Goal: Task Accomplishment & Management: Complete application form

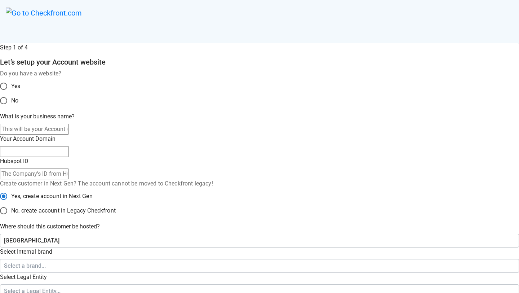
click at [69, 134] on input "What is your business name?" at bounding box center [34, 129] width 69 height 11
paste input "sandbox-fernanda-silva1"
type input "sandbox-fernanda-silva1"
type input "sandbox-fernanda-silva-1"
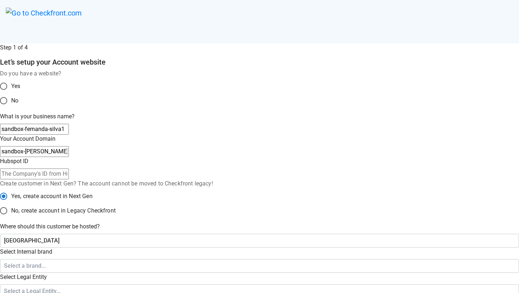
click at [69, 134] on input "sandbox-fernanda-silva1" at bounding box center [34, 129] width 69 height 11
type input "sandbox-fernanda-silva6"
type input "sandbox-fernanda-silva-6"
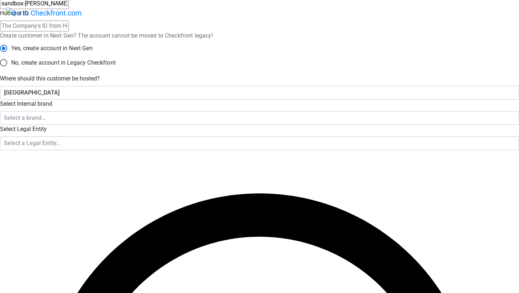
scroll to position [147, 0]
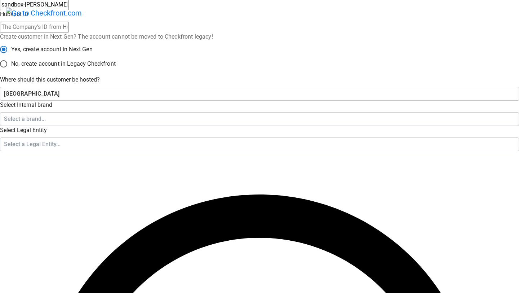
type input "sandbox-fernanda-silva6"
click at [116, 68] on span "No, create account in Legacy Checkfront" at bounding box center [63, 63] width 104 height 9
click at [11, 71] on input "No, create account in Legacy Checkfront" at bounding box center [3, 63] width 15 height 15
radio input "true"
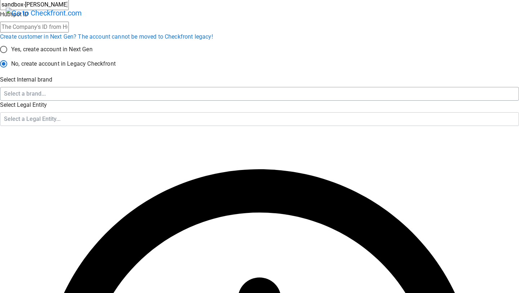
click at [218, 98] on div "Select a brand..." at bounding box center [256, 93] width 505 height 9
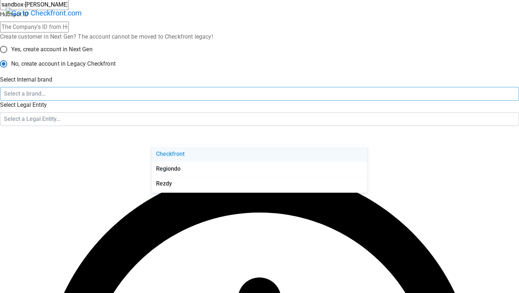
click at [203, 158] on div "Checkfront" at bounding box center [259, 154] width 215 height 15
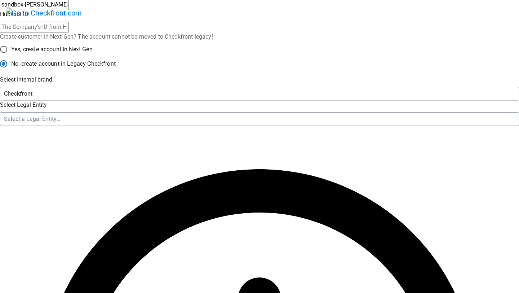
click at [204, 123] on div "Select a Legal Entity..." at bounding box center [256, 119] width 505 height 9
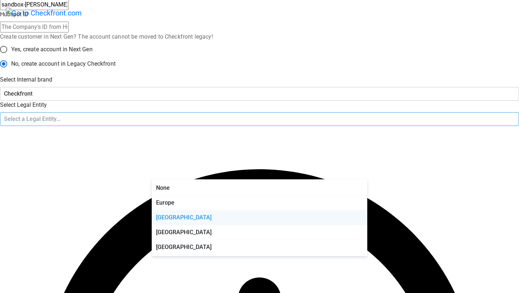
click at [199, 218] on div "Canada" at bounding box center [259, 217] width 215 height 15
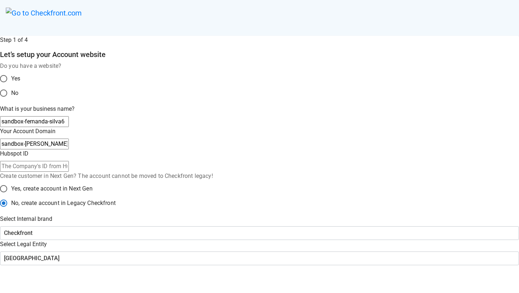
scroll to position [7, 0]
click at [69, 128] on input "sandbox-fernanda-silva6" at bounding box center [34, 122] width 69 height 11
type input "sandbox-fernanda-silva7"
type input "sandbox-fernanda-silva-7"
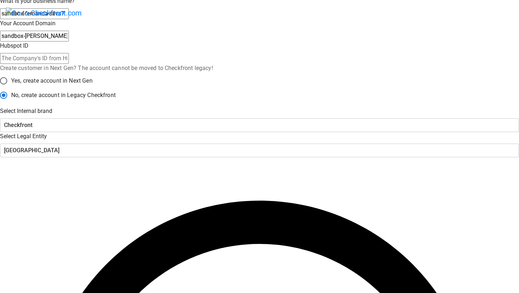
scroll to position [113, 0]
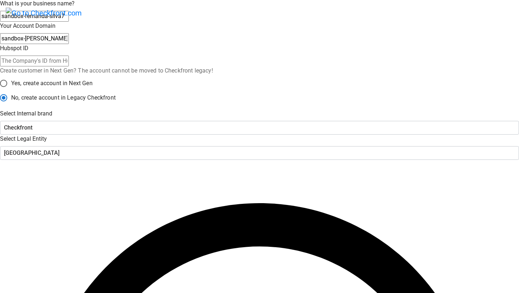
click at [69, 66] on input "Hubspot ID" at bounding box center [34, 60] width 69 height 11
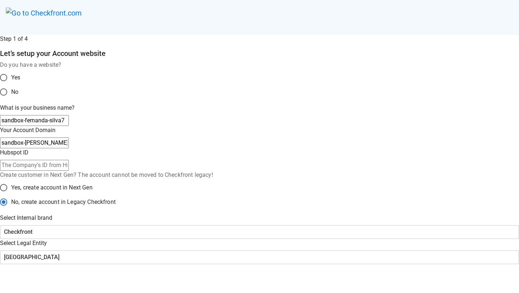
scroll to position [0, 0]
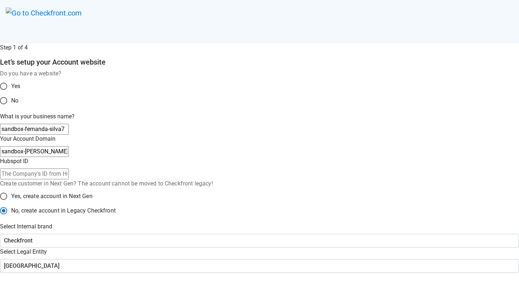
click at [69, 134] on input "sandbox-fernanda-silva7" at bounding box center [34, 129] width 69 height 11
type input "sandbox-fernanda-silva8"
type input "sandbox-fernanda-silva-8"
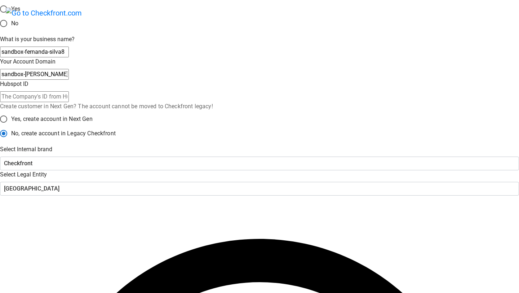
scroll to position [76, 0]
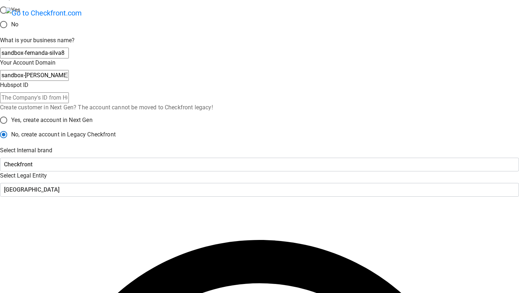
drag, startPoint x: 236, startPoint y: 129, endPoint x: 244, endPoint y: 99, distance: 31.6
click at [69, 103] on input "Hubspot ID" at bounding box center [34, 97] width 69 height 11
click at [69, 58] on input "sandbox-fernanda-silva8" at bounding box center [34, 53] width 69 height 11
type input "sandbox-fernanda-silva9/"
type input "sandbox-fernanda-silva-9"
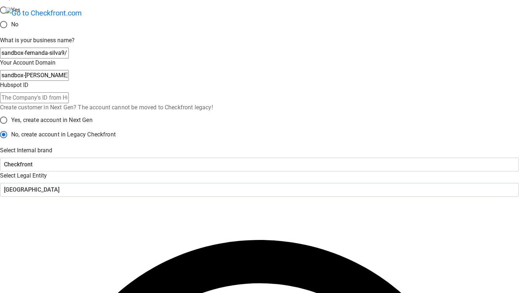
type input "sandbox-fernanda-silva9/"
click at [69, 103] on input "Hubspot ID" at bounding box center [34, 97] width 69 height 11
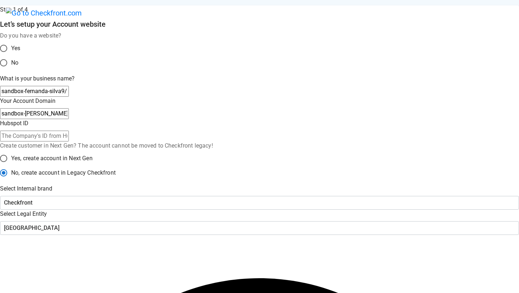
scroll to position [0, 0]
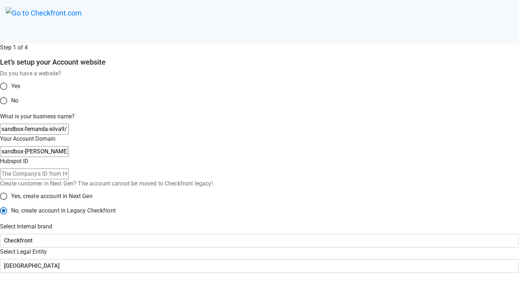
click at [11, 107] on input "No" at bounding box center [3, 100] width 15 height 15
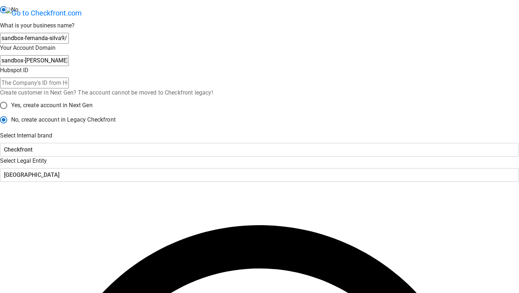
scroll to position [90, 0]
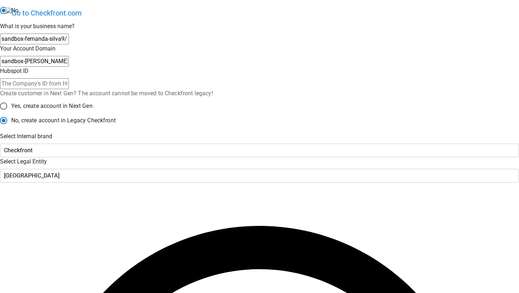
radio input "true"
click at [69, 44] on input "sandbox-fernanda-silva9/" at bounding box center [34, 39] width 69 height 11
type input "sandbox-fernanda-silva"
radio input "true"
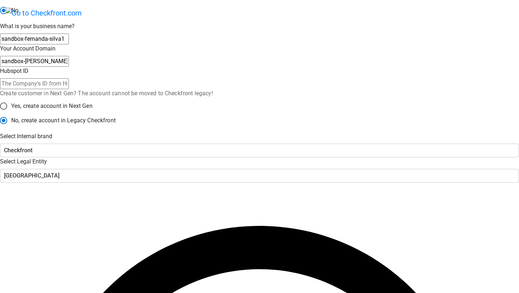
type input "sandbox-fernanda-silva10"
radio input "false"
type input "sandbox-fernanda-silva-10"
radio input "false"
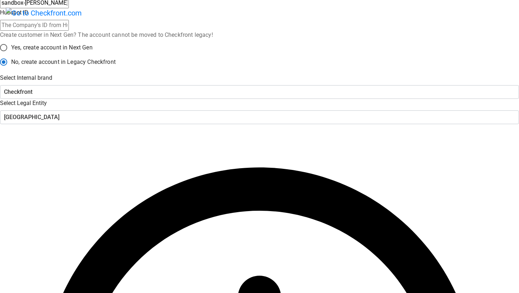
scroll to position [148, 0]
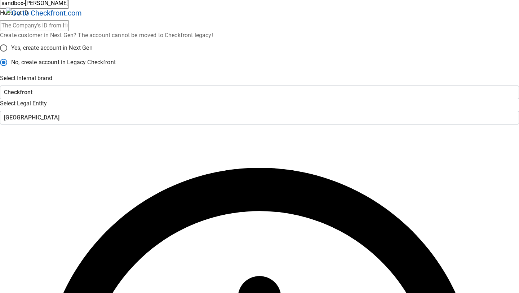
type input "sandbox-fernanda-silva10"
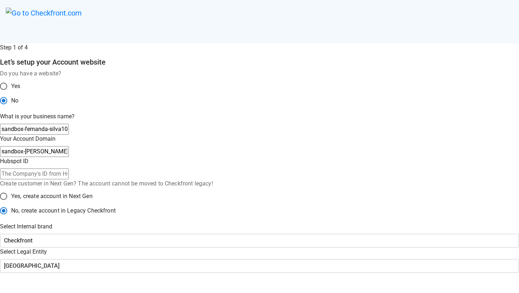
drag, startPoint x: 245, startPoint y: 142, endPoint x: 154, endPoint y: 135, distance: 92.1
click at [154, 134] on div "sandbox-fernanda-silva10" at bounding box center [259, 129] width 519 height 11
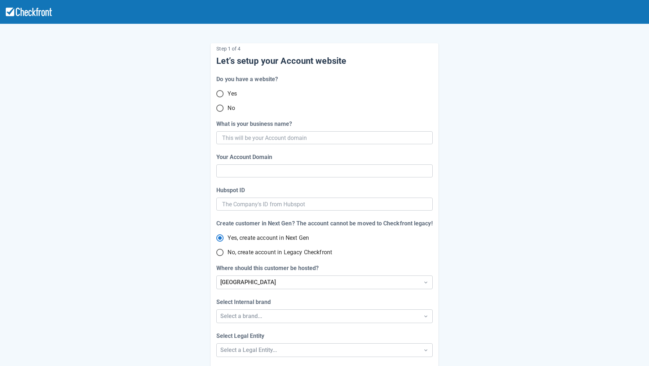
click at [229, 107] on span "No" at bounding box center [230, 108] width 7 height 9
click at [227, 107] on input "No" at bounding box center [219, 108] width 15 height 15
radio input "true"
click at [240, 133] on input "What is your business name?" at bounding box center [323, 137] width 203 height 13
paste input "sandbox-fernanda-silva10"
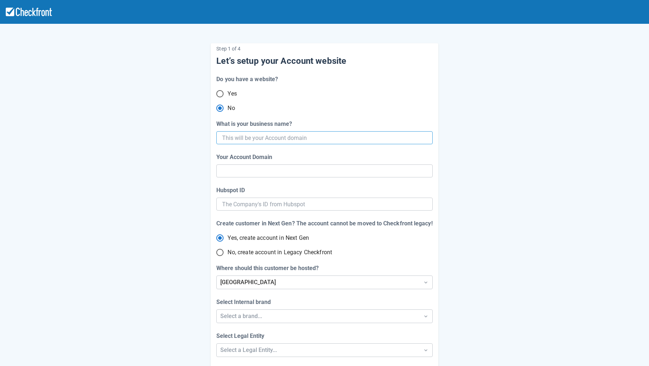
type input "sandbox-fernanda-silva10"
type input "sandbox-fernanda-silva-10"
radio input "true"
click at [307, 139] on input "sandbox-fernanda-silva10" at bounding box center [323, 137] width 203 height 13
radio input "false"
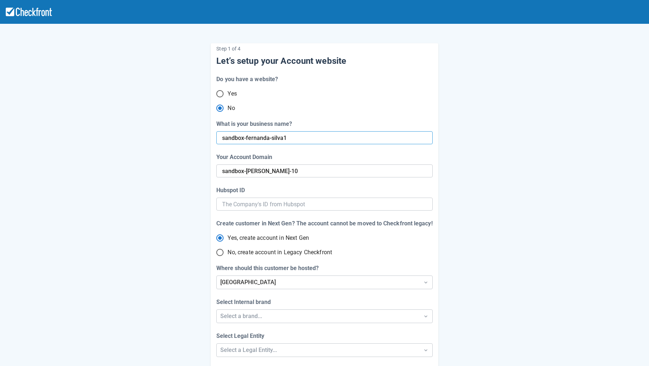
type input "sandbox-fernanda-silva"
radio input "false"
type input "sandbox-fernanda-silva"
type input "sandbox-fernanda-silva6"
radio input "false"
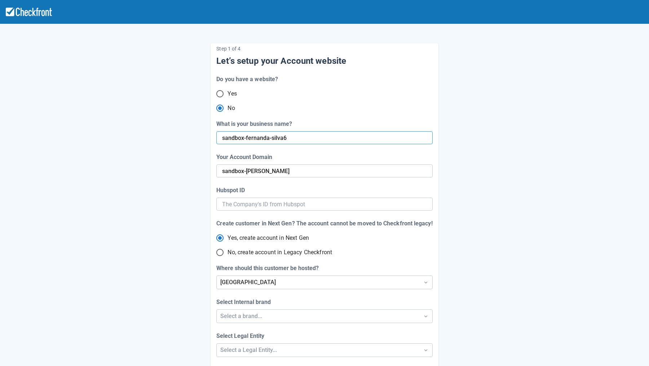
type input "sandbox-fernanda-silva-6"
radio input "false"
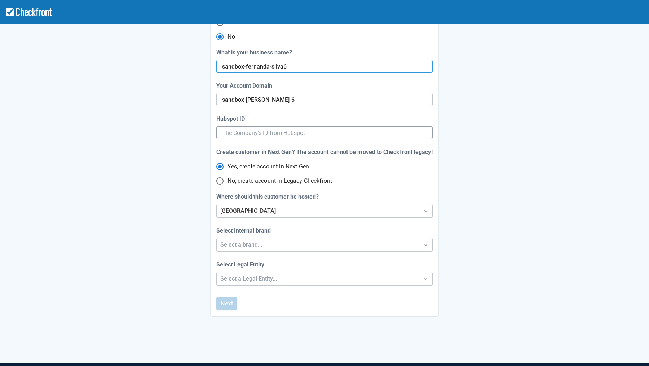
scroll to position [110, 0]
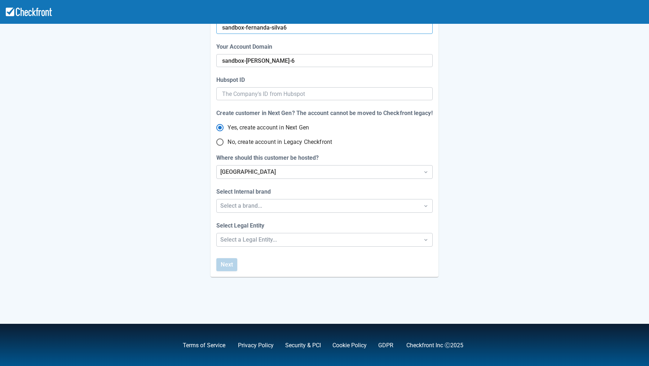
type input "sandbox-fernanda-silva6"
drag, startPoint x: 243, startPoint y: 143, endPoint x: 245, endPoint y: 148, distance: 5.6
click at [243, 143] on span "No, create account in Legacy Checkfront" at bounding box center [279, 142] width 104 height 9
click at [227, 143] on input "No, create account in Legacy Checkfront" at bounding box center [219, 141] width 15 height 15
radio input "true"
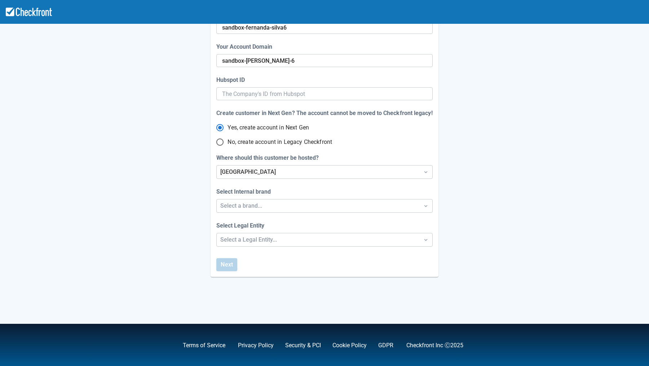
scroll to position [77, 0]
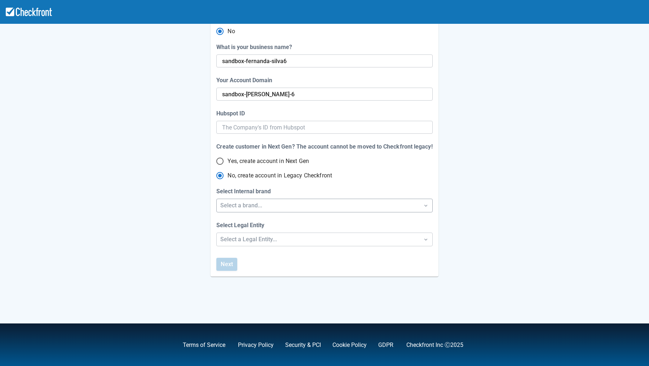
radio input "true"
click at [267, 201] on div "Select a brand..." at bounding box center [317, 205] width 195 height 9
click at [263, 225] on div "Checkfront" at bounding box center [324, 223] width 215 height 15
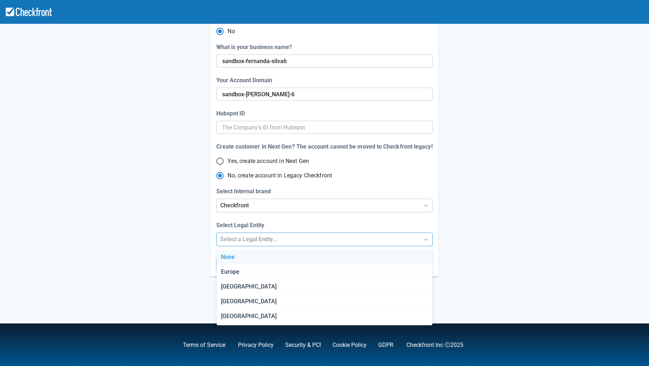
click at [270, 240] on div "Select a Legal Entity..." at bounding box center [317, 239] width 195 height 9
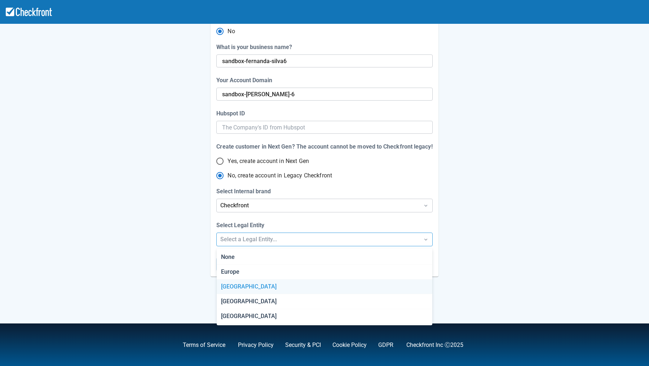
click at [248, 286] on div "Canada" at bounding box center [324, 286] width 215 height 15
radio input "false"
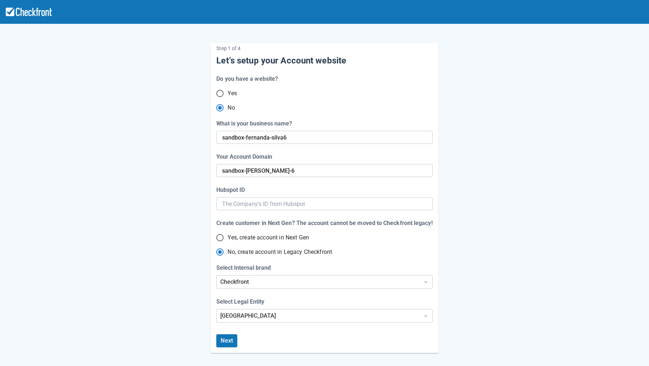
scroll to position [0, 0]
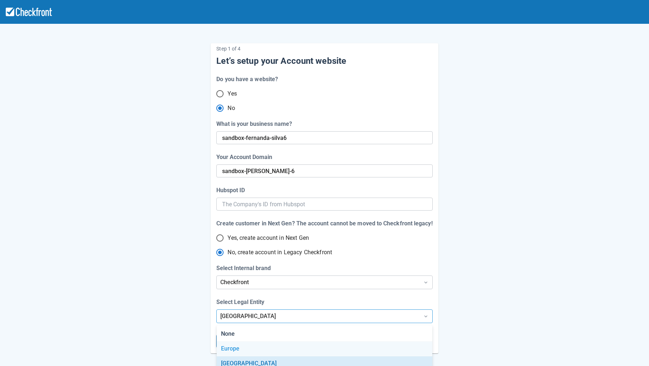
click at [255, 313] on div "Step 1 of 4 Let’s setup your Account website Do you have a website? Yes No What…" at bounding box center [324, 221] width 649 height 443
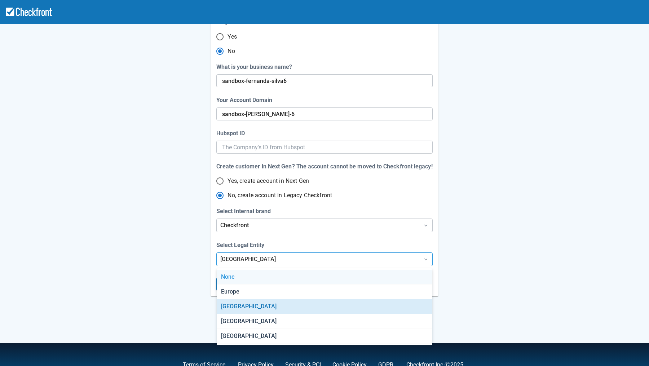
scroll to position [58, 0]
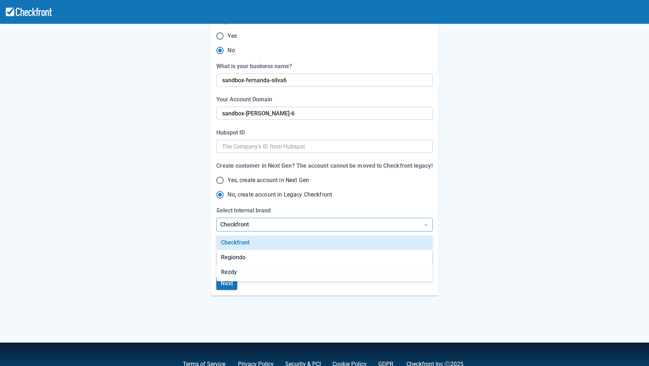
click at [265, 229] on div "Checkfront" at bounding box center [318, 224] width 202 height 13
click at [528, 248] on div "Step 1 of 4 Let’s setup your Account website Do you have a website? Yes No What…" at bounding box center [324, 134] width 411 height 321
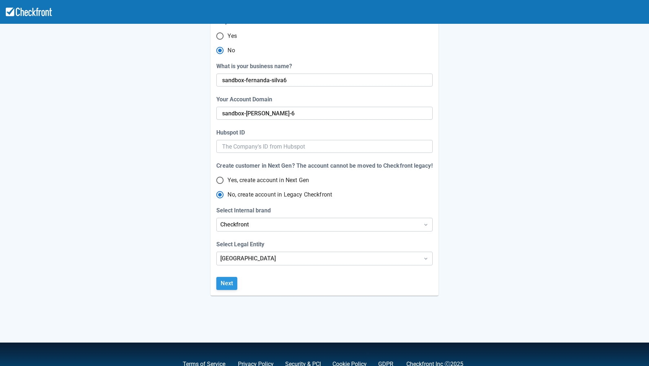
click at [233, 284] on button "Next" at bounding box center [226, 283] width 21 height 13
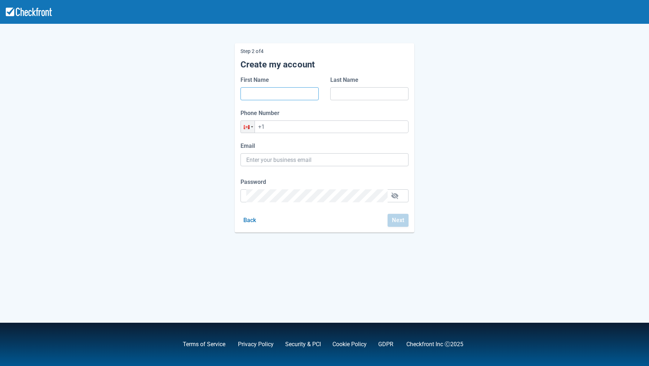
click at [284, 99] on input "First Name" at bounding box center [279, 93] width 67 height 13
type input "[PERSON_NAME]"
type input "[PERSON_NAME][EMAIL_ADDRESS][PERSON_NAME][DOMAIN_NAME]"
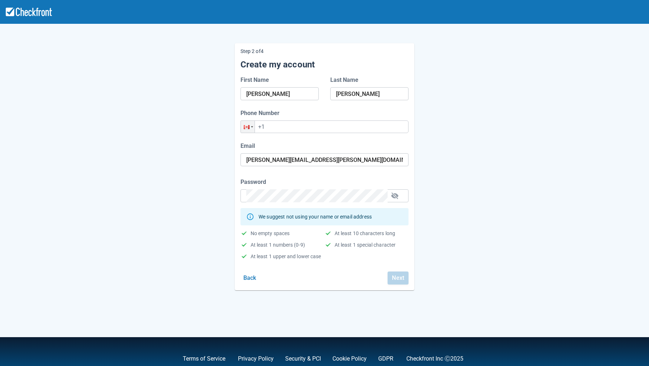
drag, startPoint x: 476, startPoint y: 180, endPoint x: 459, endPoint y: 200, distance: 25.8
click at [476, 180] on div "Step 2 of 4 Create my account First Name Fernanda Last Name Silva Phone Number …" at bounding box center [324, 161] width 411 height 258
drag, startPoint x: 485, startPoint y: 224, endPoint x: 417, endPoint y: 186, distance: 77.7
click at [485, 224] on div "Step 2 of 4 Create my account First Name Fernanda Last Name Silva Phone Number …" at bounding box center [324, 161] width 411 height 258
drag, startPoint x: 280, startPoint y: 137, endPoint x: 284, endPoint y: 134, distance: 4.7
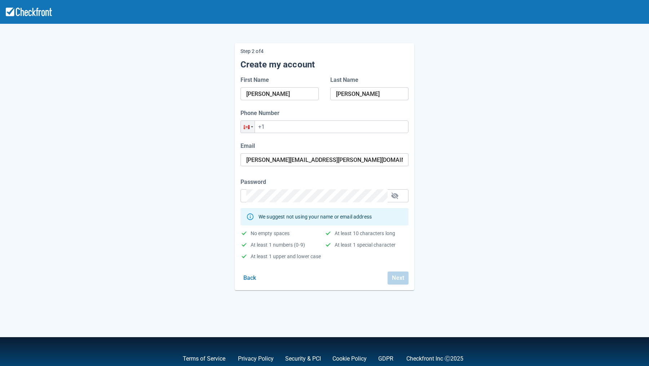
click at [280, 137] on div "Phone Number Phone +1" at bounding box center [324, 125] width 179 height 33
click at [285, 132] on input "+1" at bounding box center [324, 126] width 168 height 13
click at [279, 128] on input "+1" at bounding box center [324, 126] width 168 height 13
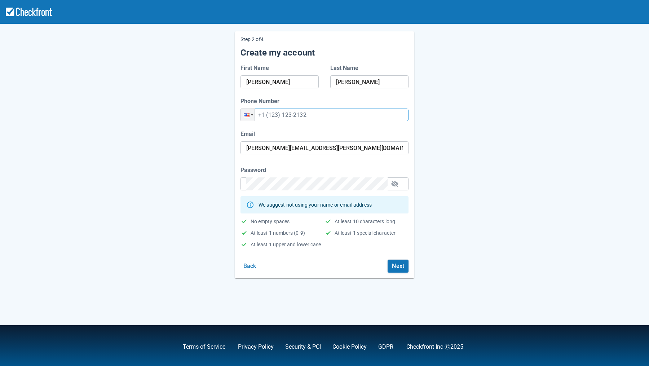
scroll to position [15, 0]
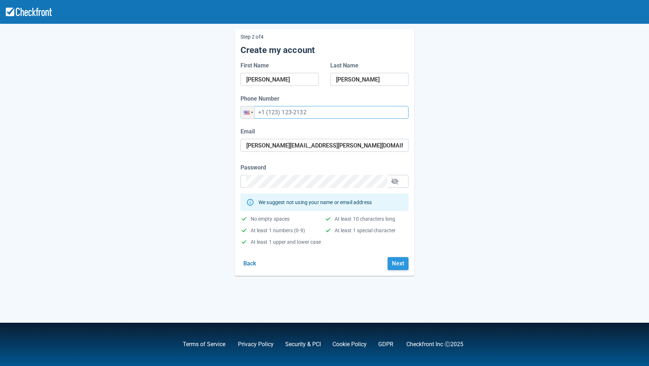
type input "+1 (123) 123-2132"
click at [393, 261] on button "Next" at bounding box center [397, 263] width 21 height 13
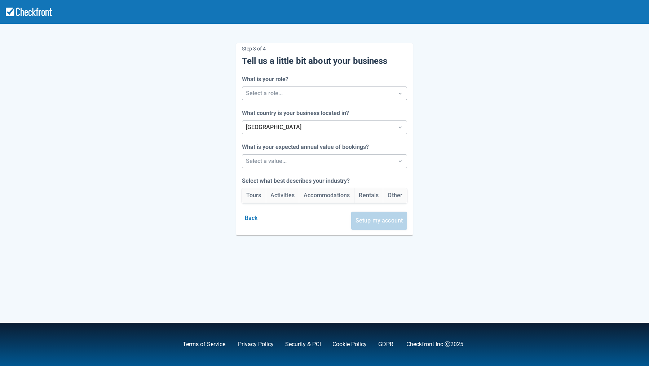
click at [299, 97] on div at bounding box center [318, 93] width 144 height 10
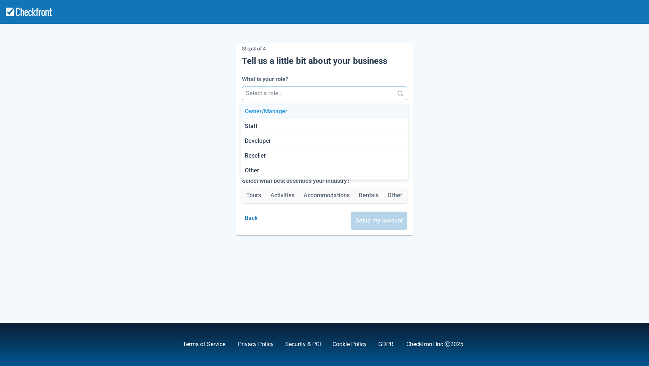
click at [286, 105] on div "Owner/Manager" at bounding box center [324, 111] width 168 height 15
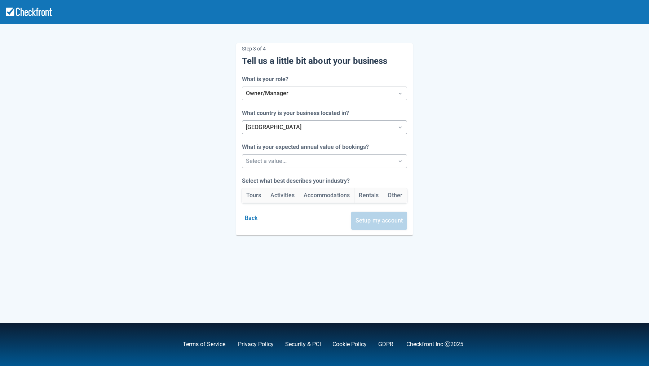
click at [285, 125] on div at bounding box center [318, 127] width 144 height 10
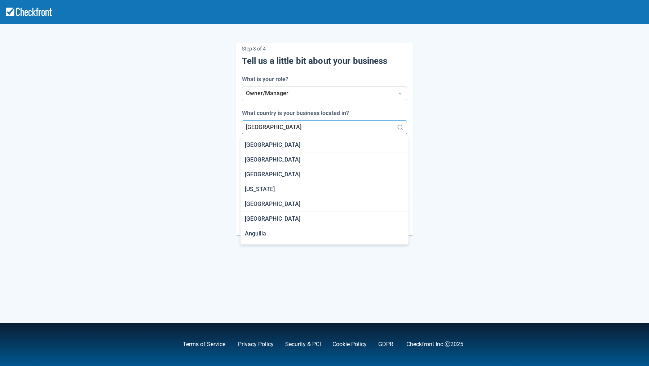
scroll to position [410, 0]
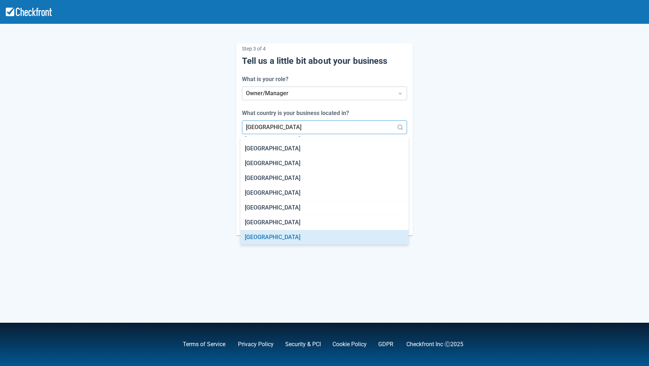
click at [285, 125] on div at bounding box center [318, 127] width 144 height 10
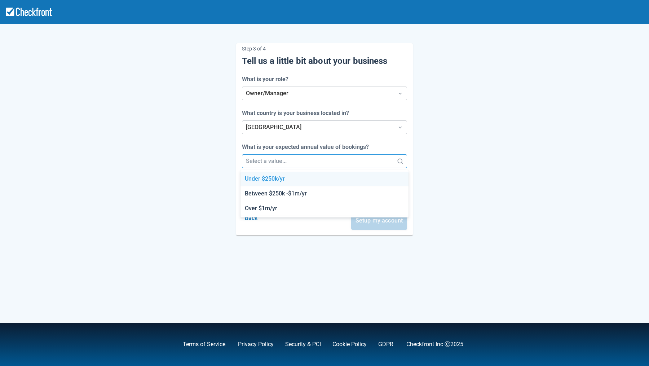
click at [283, 157] on div at bounding box center [318, 161] width 144 height 10
click at [289, 178] on div "Under $250k/yr" at bounding box center [324, 179] width 168 height 15
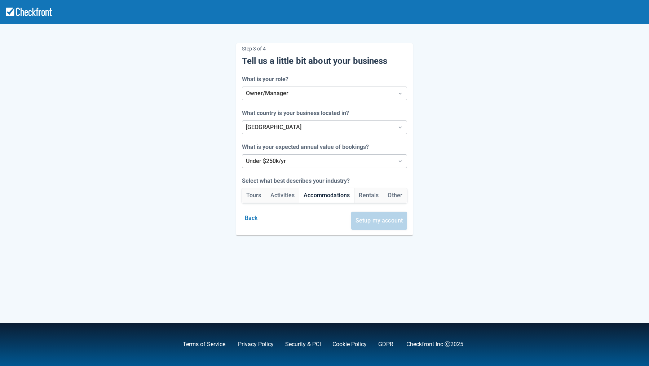
drag, startPoint x: 251, startPoint y: 193, endPoint x: 307, endPoint y: 196, distance: 56.3
click at [251, 193] on button "Tours" at bounding box center [254, 195] width 24 height 14
click at [369, 220] on button "Setup my account" at bounding box center [379, 221] width 56 height 18
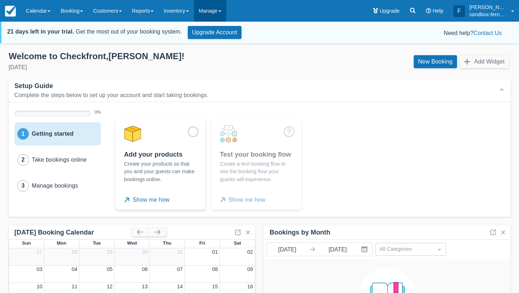
click at [215, 11] on link "Manage" at bounding box center [210, 11] width 32 height 22
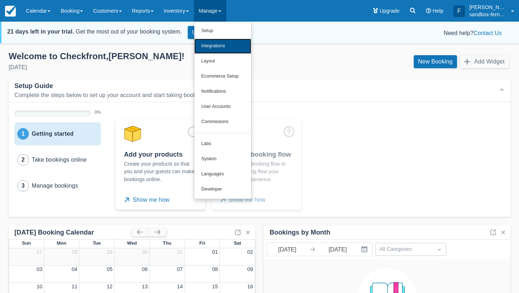
click at [225, 46] on link "Integrations" at bounding box center [222, 46] width 57 height 15
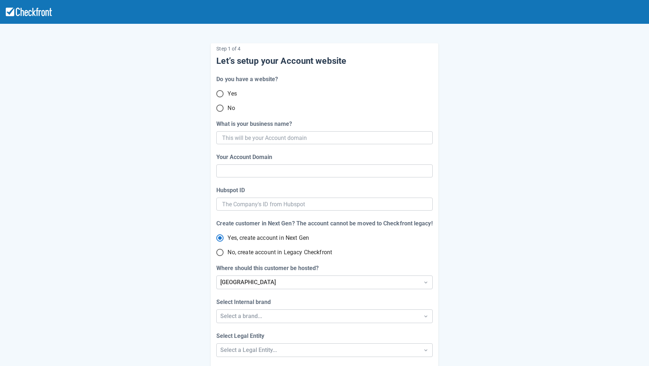
click at [227, 106] on input "No" at bounding box center [219, 108] width 15 height 15
radio input "true"
click at [248, 138] on input "What is your business name?" at bounding box center [323, 137] width 203 height 13
click at [239, 135] on input "What is your business name?" at bounding box center [323, 137] width 203 height 13
paste input "sandbox-fernanda-silva-"
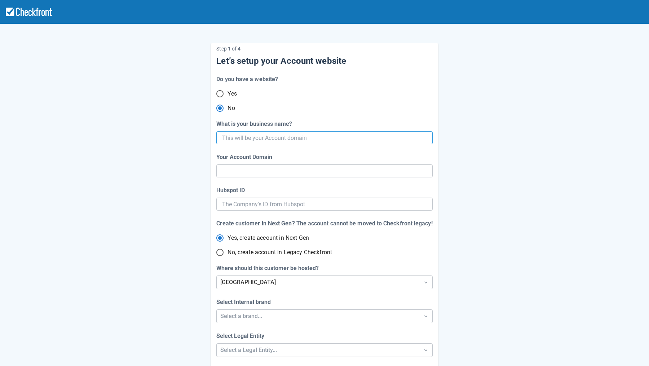
type input "sandbox-fernanda-silva-"
type input "sandbox-fernanda-silva"
radio input "true"
type input "sandbox-fernanda-silva-7"
radio input "false"
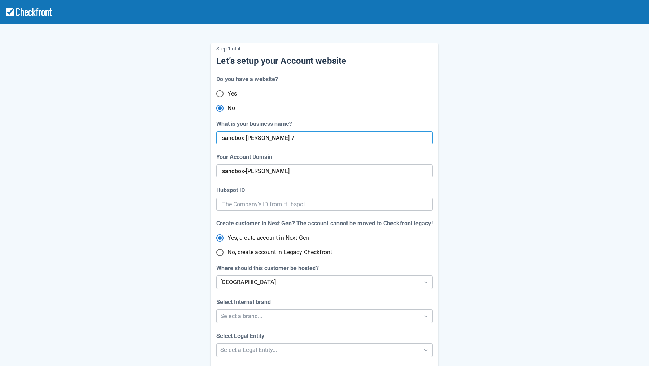
type input "sandbox-fernanda-silva-7"
radio input "false"
type input "sandbox-fernanda-silva-7"
click at [282, 255] on span "No, create account in Legacy Checkfront" at bounding box center [279, 252] width 104 height 9
click at [227, 255] on input "No, create account in Legacy Checkfront" at bounding box center [219, 252] width 15 height 15
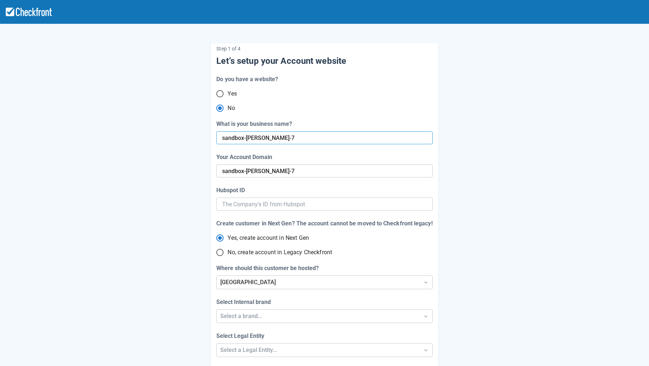
radio input "true"
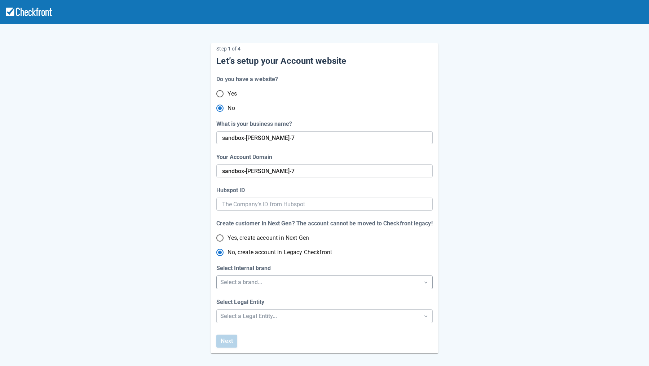
radio input "true"
click at [276, 282] on div "Select a brand..." at bounding box center [317, 282] width 195 height 9
drag, startPoint x: 271, startPoint y: 296, endPoint x: 272, endPoint y: 300, distance: 4.0
click at [271, 296] on div "Checkfront" at bounding box center [324, 300] width 215 height 15
click at [268, 317] on div "Step 1 of 4 Let’s setup your Account website Do you have a website? Yes No What…" at bounding box center [324, 221] width 649 height 443
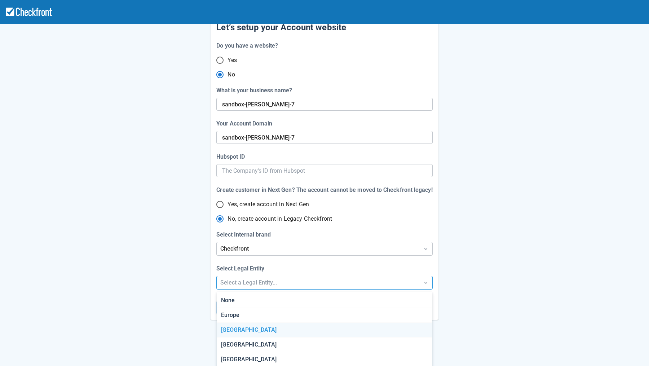
scroll to position [38, 0]
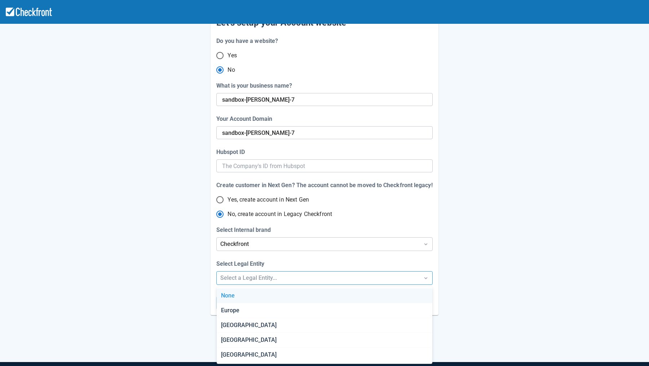
click at [251, 298] on div "None" at bounding box center [324, 295] width 215 height 15
radio input "false"
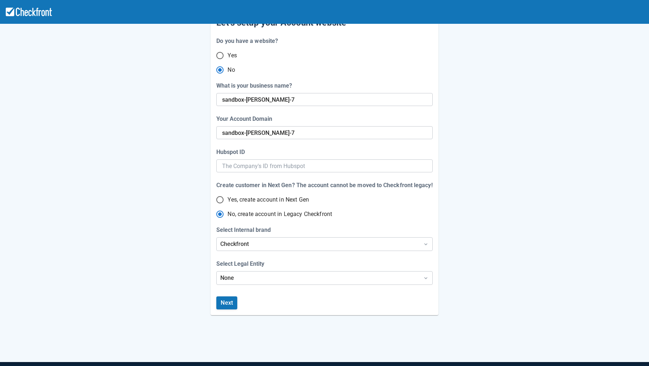
drag, startPoint x: 230, startPoint y: 305, endPoint x: 234, endPoint y: 305, distance: 4.3
click at [230, 305] on button "Next" at bounding box center [226, 302] width 21 height 13
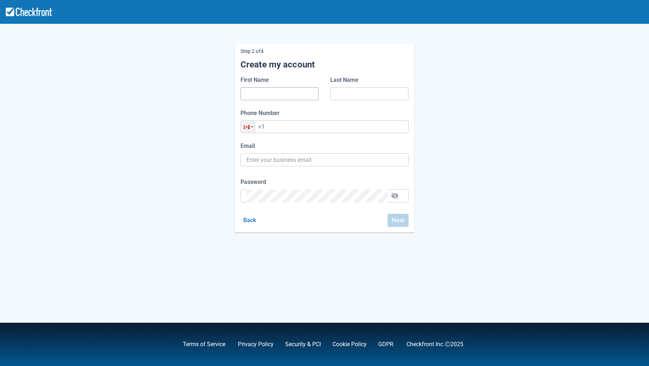
click at [258, 94] on input "First Name" at bounding box center [279, 93] width 67 height 13
type input "[PERSON_NAME]"
type input "Silva"
type input "fernanda.silva@checkfront.com"
click at [289, 128] on input "+1" at bounding box center [324, 126] width 168 height 13
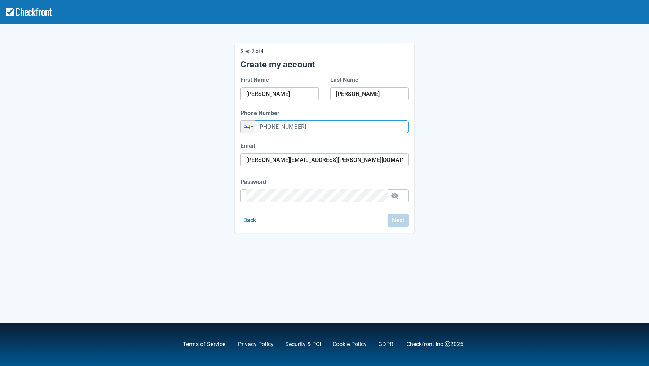
type input "+1 (866) 545-5655"
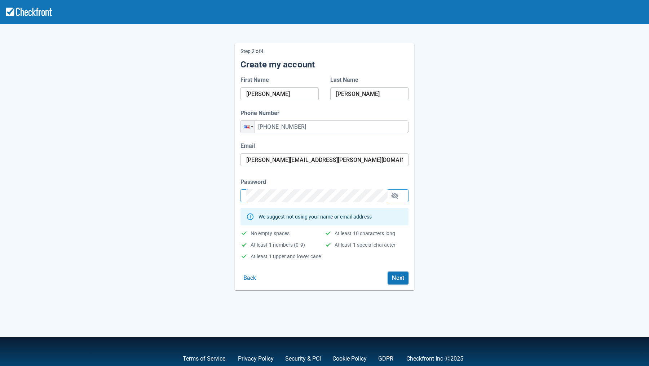
click at [487, 176] on div "Step 2 of 4 Create my account First Name Fernanda Last Name Silva Phone Number …" at bounding box center [324, 161] width 411 height 258
click at [396, 281] on button "Next" at bounding box center [397, 277] width 21 height 13
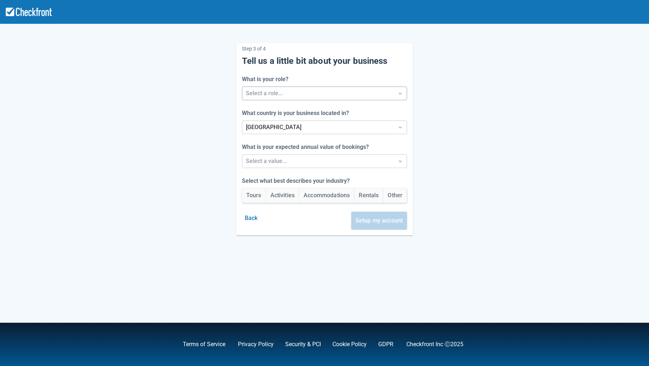
click at [273, 97] on div at bounding box center [318, 93] width 144 height 10
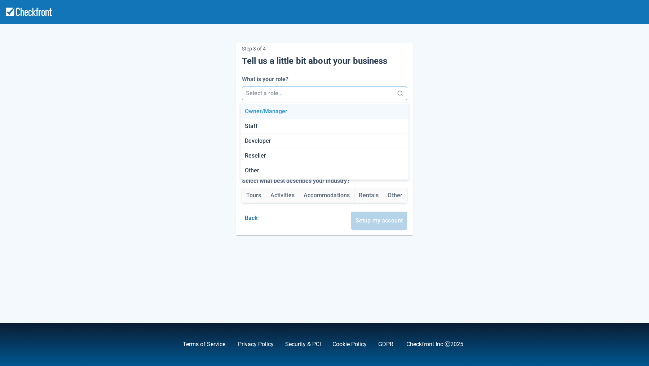
click at [267, 115] on div "Owner/Manager" at bounding box center [324, 111] width 168 height 15
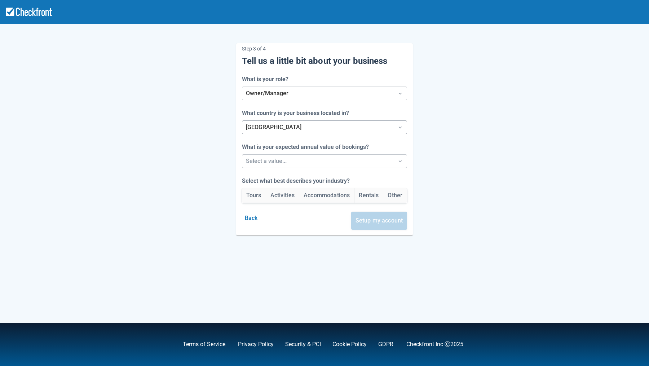
click at [263, 124] on div at bounding box center [318, 127] width 144 height 10
click at [287, 146] on div "Panama" at bounding box center [324, 145] width 168 height 15
type input "pana"
click at [273, 161] on div at bounding box center [318, 161] width 144 height 10
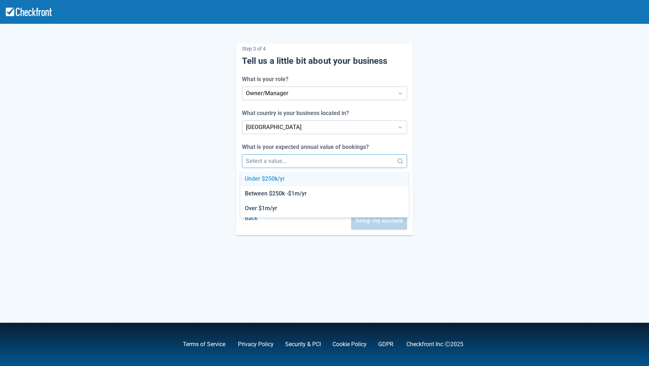
click at [285, 179] on div "Under $250k/yr" at bounding box center [324, 179] width 168 height 15
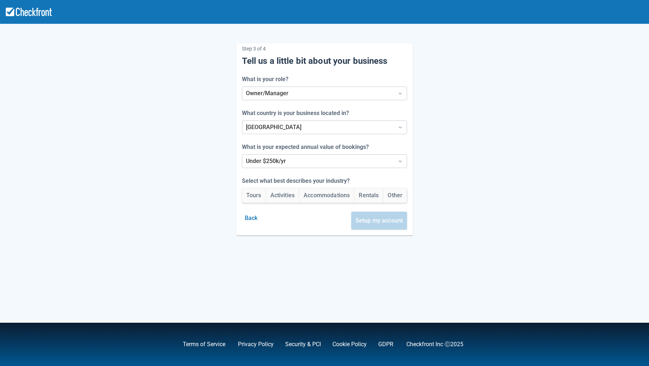
drag, startPoint x: 256, startPoint y: 197, endPoint x: 289, endPoint y: 203, distance: 32.9
click at [258, 197] on button "Tours" at bounding box center [254, 195] width 24 height 14
click at [376, 221] on button "Setup my account" at bounding box center [379, 221] width 56 height 18
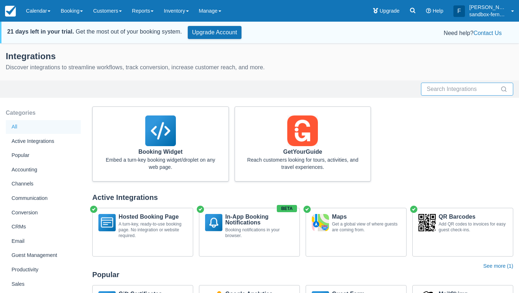
click at [438, 94] on input "text" at bounding box center [463, 89] width 72 height 13
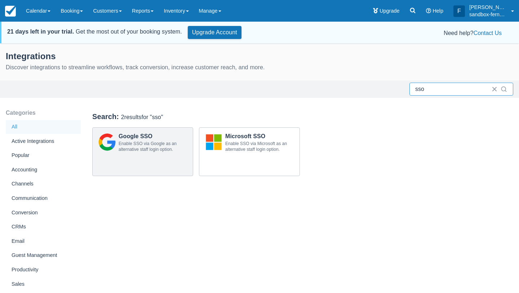
type input "sso"
click at [147, 150] on div "Enable SSO via Google as an alternative staff login option." at bounding box center [153, 147] width 68 height 12
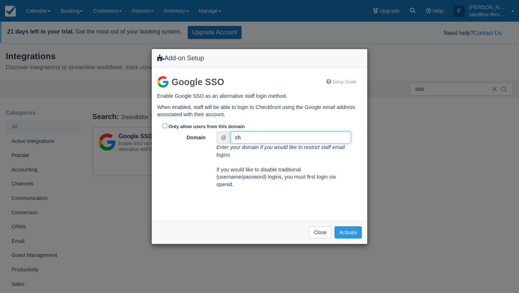
type input "c"
click at [353, 232] on button "Activate" at bounding box center [347, 232] width 27 height 12
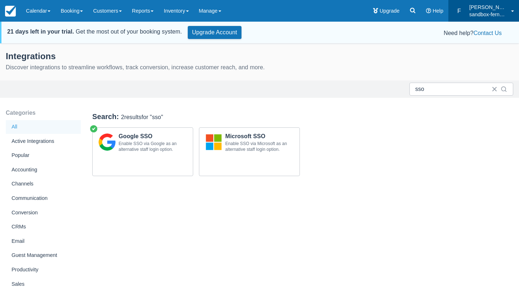
click at [484, 10] on p "[PERSON_NAME]" at bounding box center [487, 7] width 37 height 7
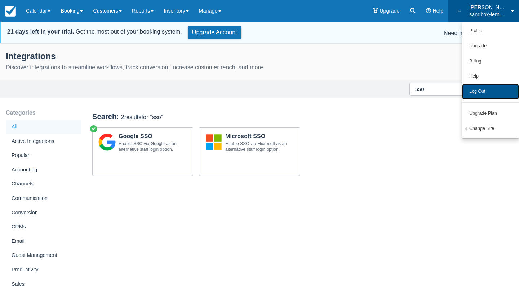
click at [478, 96] on link "Log Out" at bounding box center [490, 91] width 57 height 15
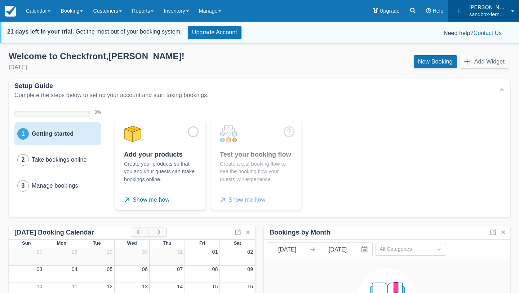
click at [508, 13] on link "F [PERSON_NAME]-[PERSON_NAME]-silva6" at bounding box center [483, 11] width 71 height 22
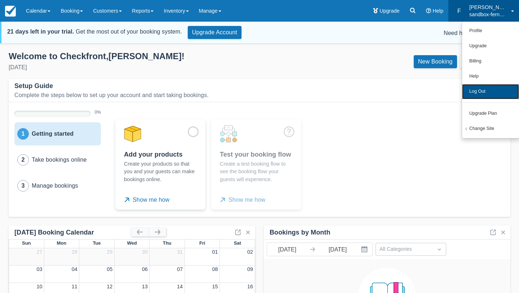
click at [492, 95] on link "Log Out" at bounding box center [490, 91] width 57 height 15
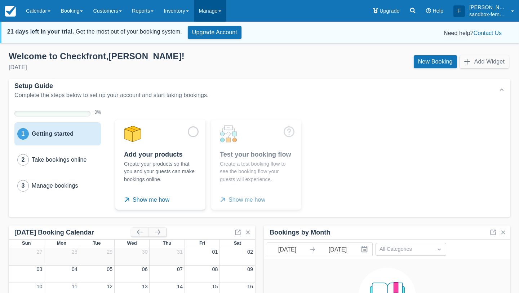
click at [219, 10] on link "Manage" at bounding box center [210, 11] width 32 height 22
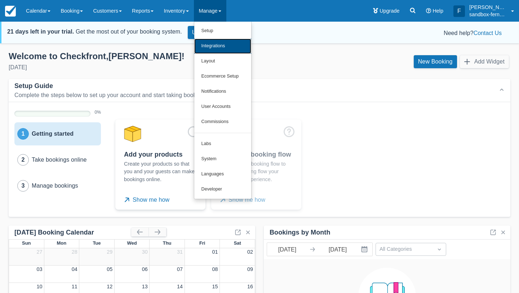
click at [214, 48] on link "Integrations" at bounding box center [222, 46] width 57 height 15
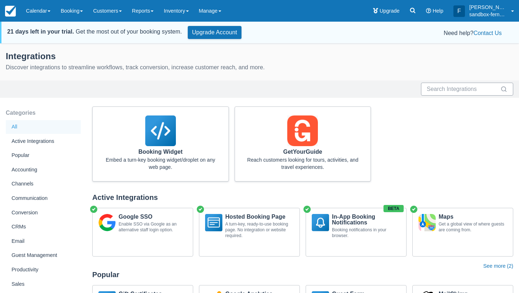
click at [433, 90] on div at bounding box center [467, 89] width 92 height 13
click at [441, 90] on input "text" at bounding box center [463, 89] width 72 height 13
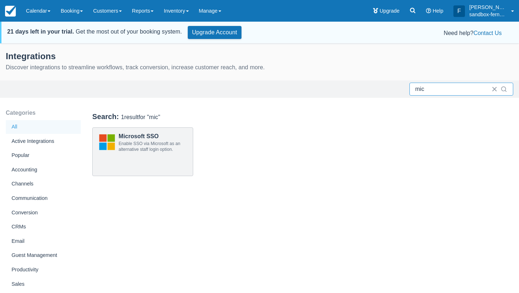
type input "mic"
click at [150, 141] on div "Enable SSO via Microsoft as an alternative staff login option." at bounding box center [153, 147] width 68 height 12
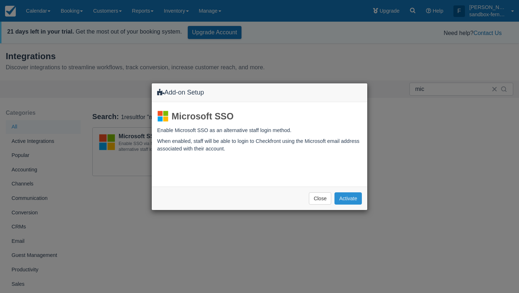
click at [351, 202] on button "Activate" at bounding box center [347, 198] width 27 height 12
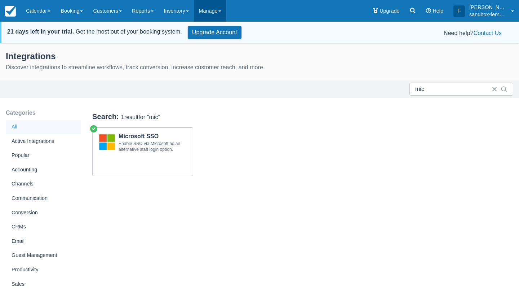
click at [221, 13] on link "Manage" at bounding box center [210, 11] width 32 height 22
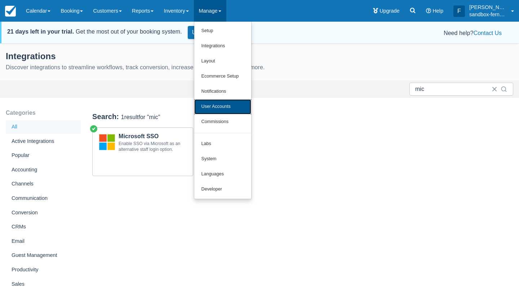
click at [222, 111] on link "User Accounts" at bounding box center [222, 106] width 57 height 15
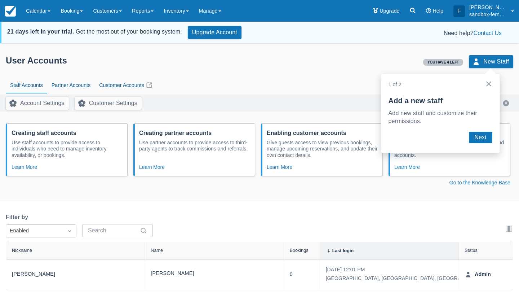
scroll to position [23, 0]
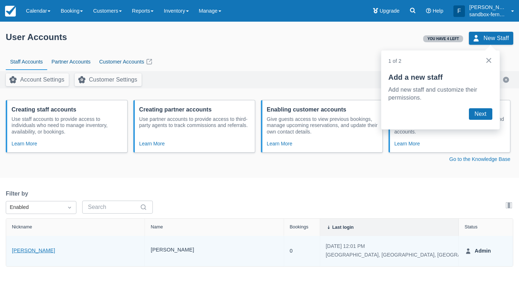
click at [26, 248] on link "[PERSON_NAME]" at bounding box center [33, 250] width 43 height 8
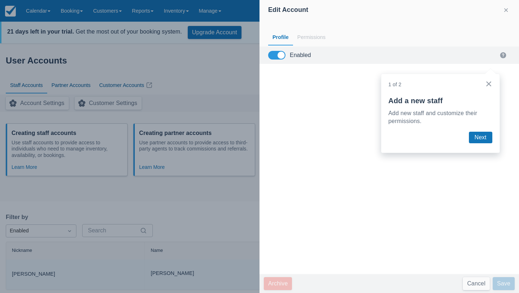
scroll to position [0, 0]
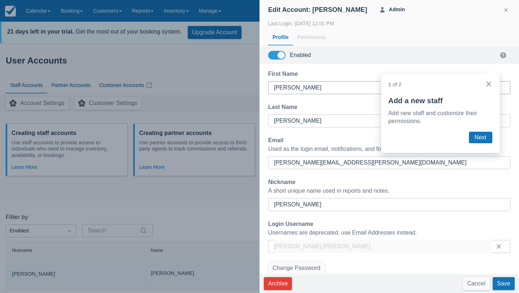
click at [487, 84] on button "×" at bounding box center [488, 84] width 7 height 12
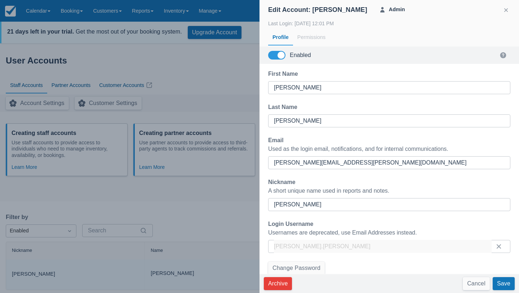
click at [248, 193] on div at bounding box center [259, 146] width 519 height 293
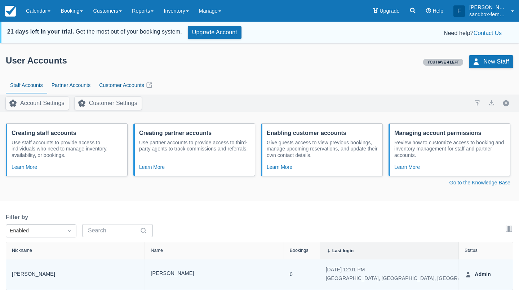
scroll to position [23, 0]
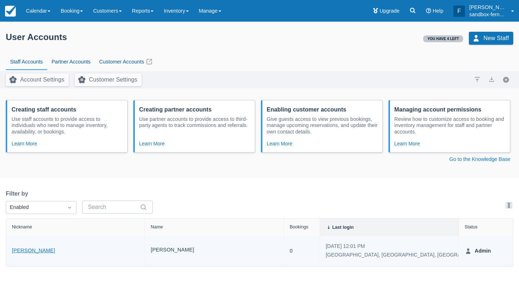
click at [24, 251] on link "[PERSON_NAME]" at bounding box center [33, 250] width 43 height 8
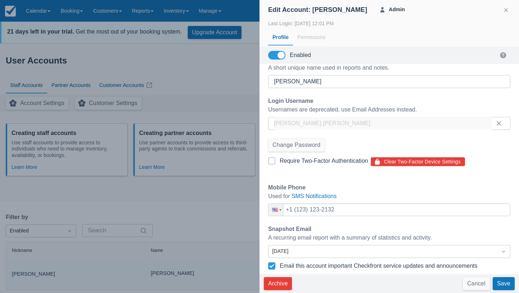
scroll to position [124, 0]
drag, startPoint x: 215, startPoint y: 67, endPoint x: 290, endPoint y: 40, distance: 79.7
click at [217, 66] on div at bounding box center [259, 146] width 519 height 293
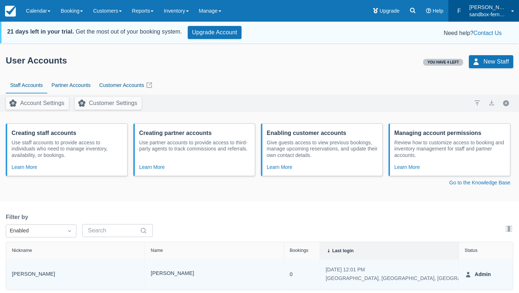
click at [477, 6] on p "[PERSON_NAME]" at bounding box center [487, 7] width 37 height 7
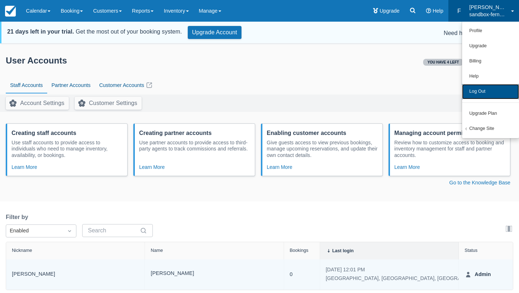
click at [484, 92] on link "Log Out" at bounding box center [490, 91] width 57 height 15
